Goal: Task Accomplishment & Management: Use online tool/utility

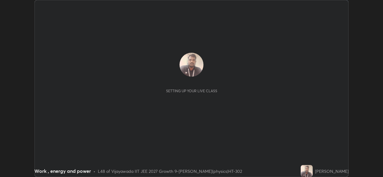
scroll to position [177, 382]
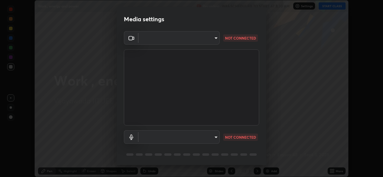
type input "f2f4c46b7381f2a8385fc49892cc2bbd6249a11405e55214713ac641d9d903e6"
type input "default"
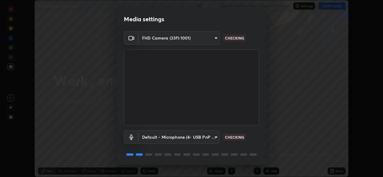
scroll to position [19, 0]
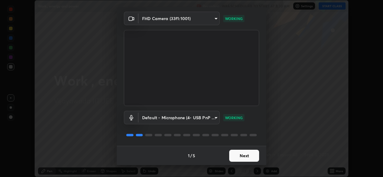
click at [247, 155] on button "Next" at bounding box center [244, 156] width 30 height 12
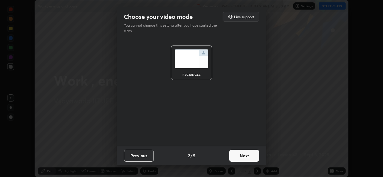
scroll to position [0, 0]
click at [247, 156] on button "Next" at bounding box center [244, 156] width 30 height 12
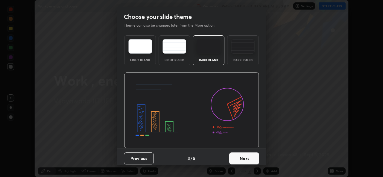
click at [247, 157] on button "Next" at bounding box center [244, 158] width 30 height 12
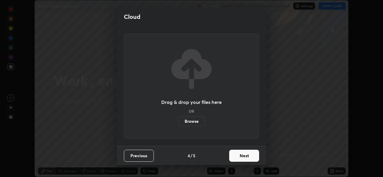
click at [145, 155] on button "Previous" at bounding box center [139, 156] width 30 height 12
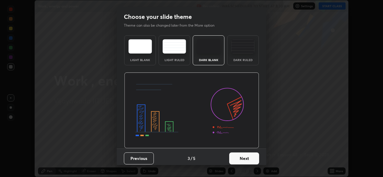
click at [144, 156] on button "Previous" at bounding box center [139, 158] width 30 height 12
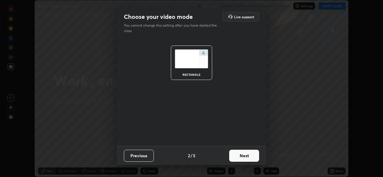
click at [146, 155] on button "Previous" at bounding box center [139, 156] width 30 height 12
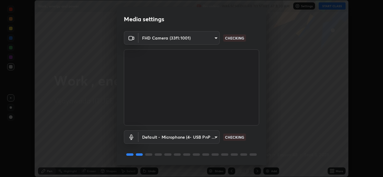
scroll to position [19, 0]
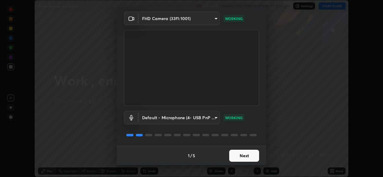
click at [216, 19] on body "Erase all Work , energy and power Recording WAS SCHEDULED TO START AT 8:30 AM S…" at bounding box center [191, 88] width 383 height 177
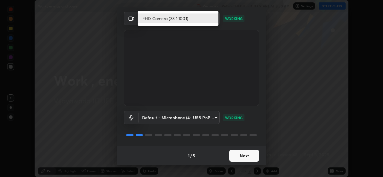
click at [104, 28] on div at bounding box center [191, 88] width 383 height 177
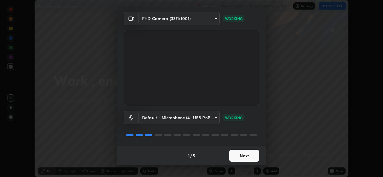
click at [246, 157] on button "Next" at bounding box center [244, 156] width 30 height 12
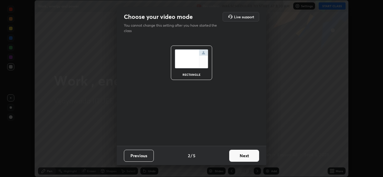
scroll to position [0, 0]
click at [247, 158] on button "Next" at bounding box center [244, 156] width 30 height 12
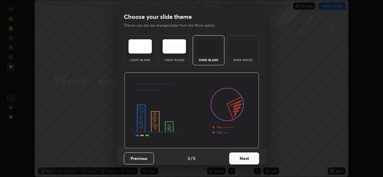
click at [248, 157] on button "Next" at bounding box center [244, 158] width 30 height 12
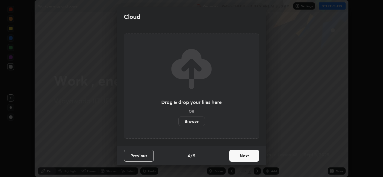
click at [245, 157] on button "Next" at bounding box center [244, 156] width 30 height 12
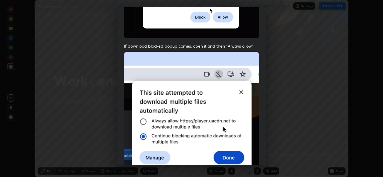
scroll to position [141, 0]
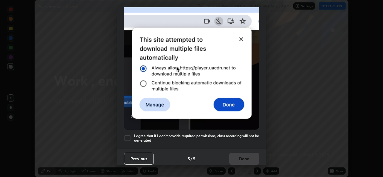
click at [127, 134] on div at bounding box center [127, 137] width 7 height 7
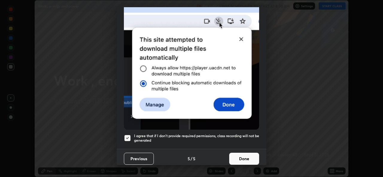
click at [243, 155] on button "Done" at bounding box center [244, 158] width 30 height 12
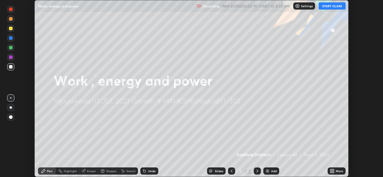
click at [332, 4] on button "START CLASS" at bounding box center [331, 5] width 27 height 7
